Goal: Task Accomplishment & Management: Use online tool/utility

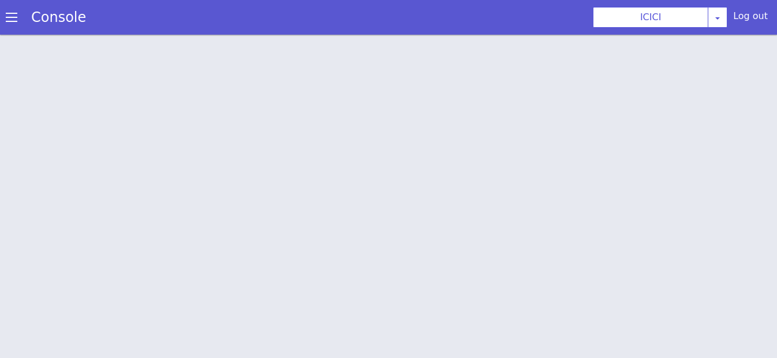
scroll to position [4, 0]
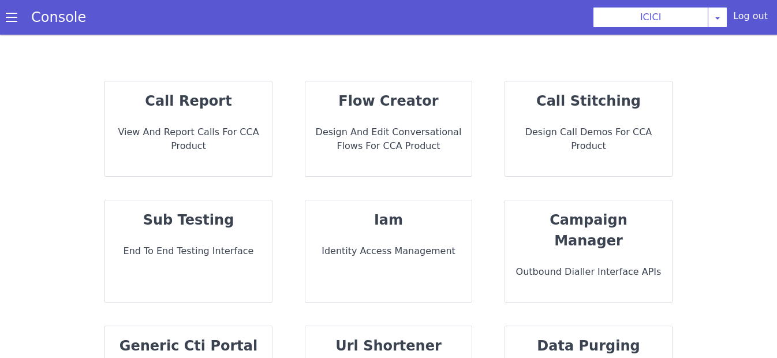
click at [371, 151] on p "Design and Edit Conversational flows for CCA Product" at bounding box center [389, 139] width 148 height 28
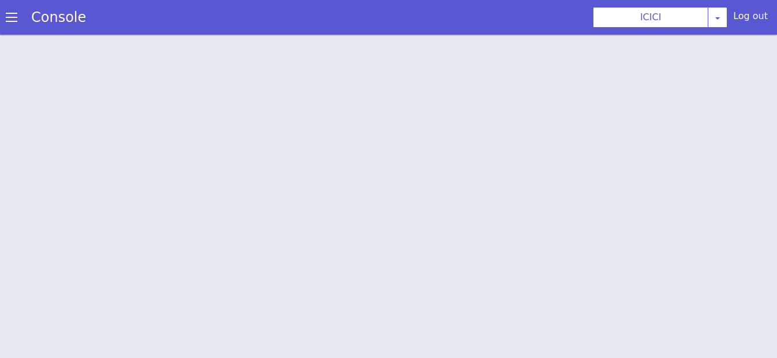
scroll to position [4, 0]
